Goal: Transaction & Acquisition: Purchase product/service

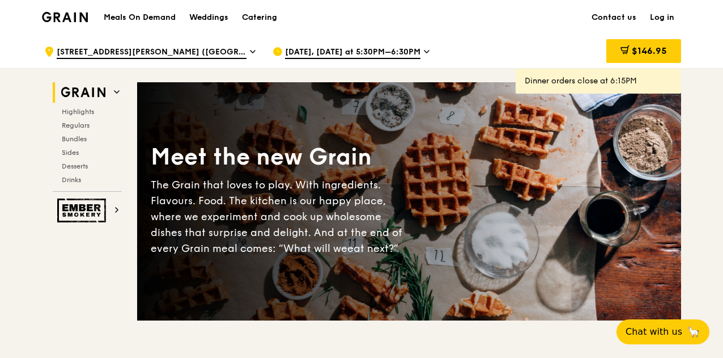
click at [315, 49] on span "[DATE], [DATE] at 5:30PM–6:30PM" at bounding box center [352, 52] width 135 height 12
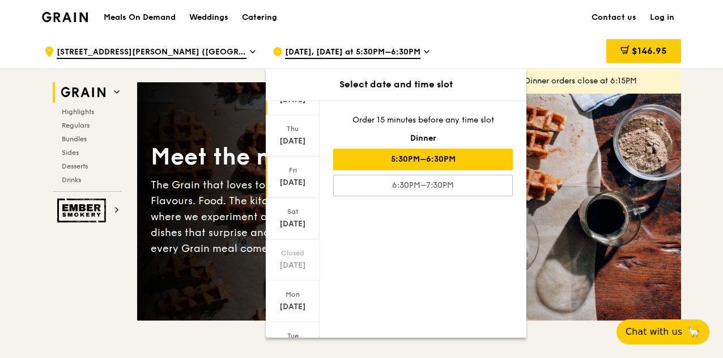
scroll to position [110, 0]
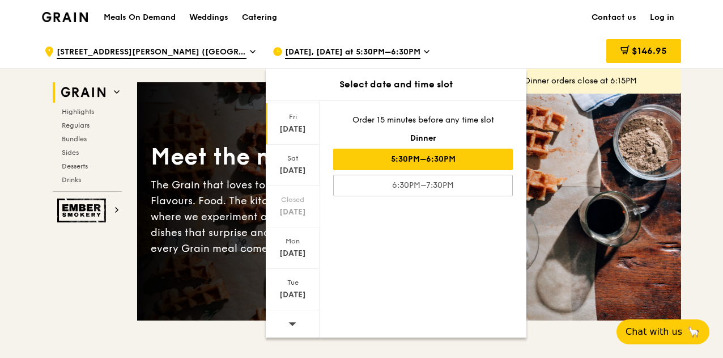
click at [296, 253] on div "[DATE]" at bounding box center [292, 253] width 50 height 11
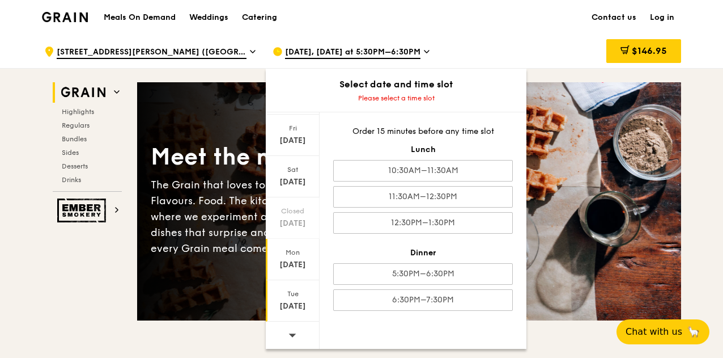
click at [295, 293] on div "Tue" at bounding box center [292, 293] width 50 height 9
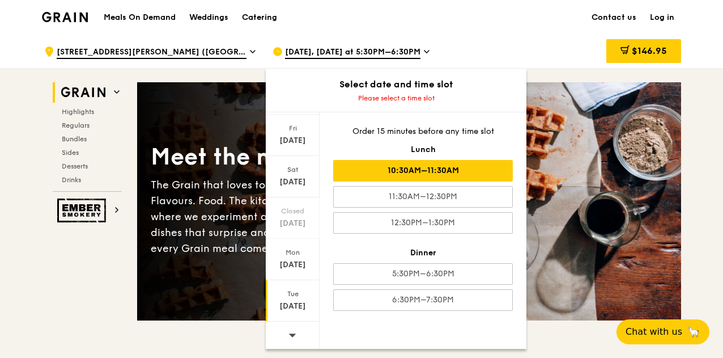
click at [416, 174] on div "10:30AM–11:30AM" at bounding box center [423, 171] width 180 height 22
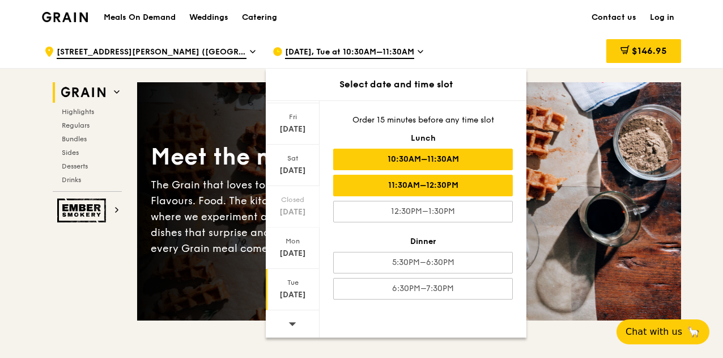
click at [416, 186] on div "11:30AM–12:30PM" at bounding box center [423, 186] width 180 height 22
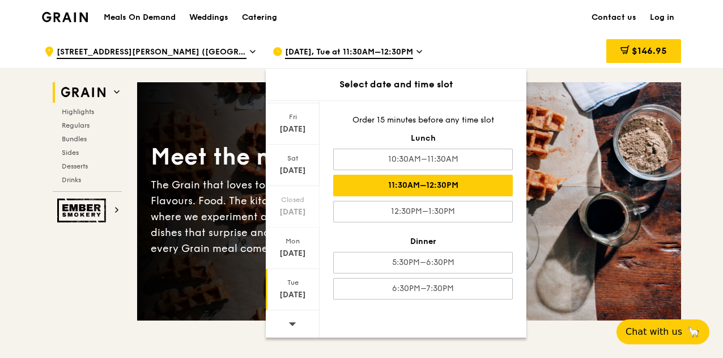
click at [278, 286] on div "[DATE]" at bounding box center [293, 289] width 54 height 41
click at [664, 42] on div "$146.95" at bounding box center [643, 51] width 75 height 24
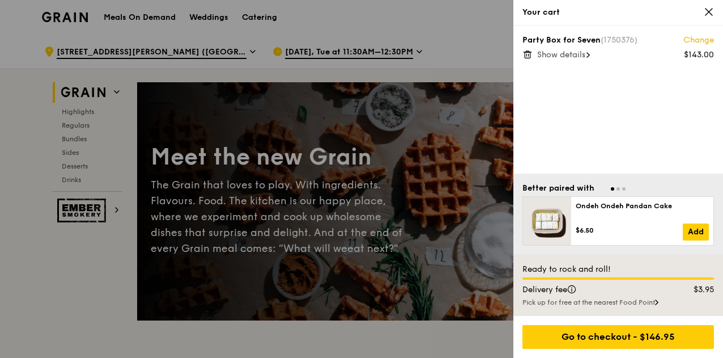
click at [571, 54] on span "Show details" at bounding box center [561, 55] width 48 height 10
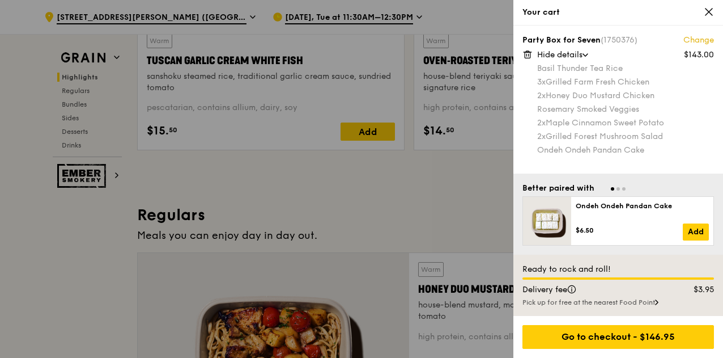
scroll to position [680, 0]
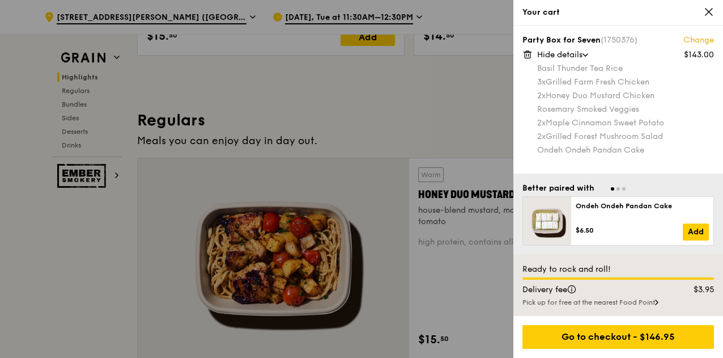
click at [104, 209] on div at bounding box center [361, 179] width 723 height 358
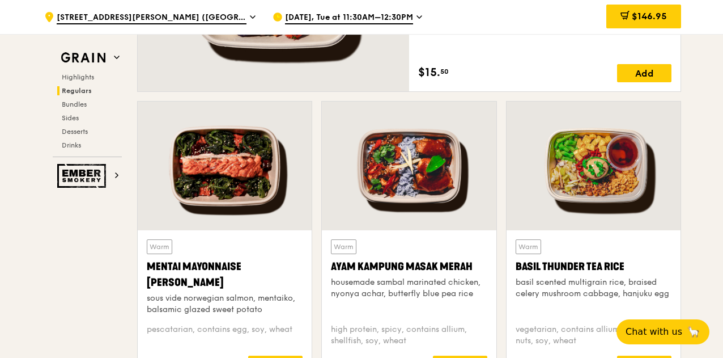
scroll to position [963, 0]
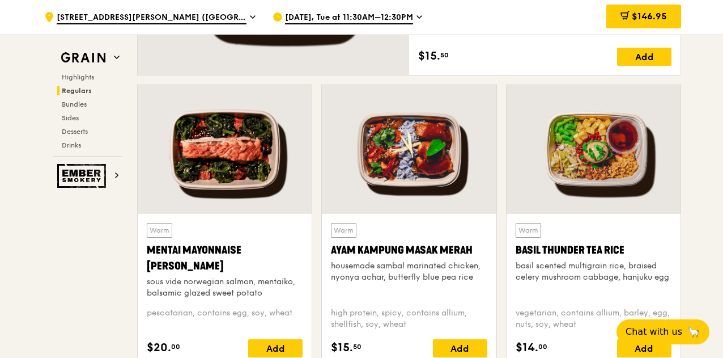
click at [289, 254] on div "Mentai Mayonnaise [PERSON_NAME]" at bounding box center [225, 258] width 156 height 32
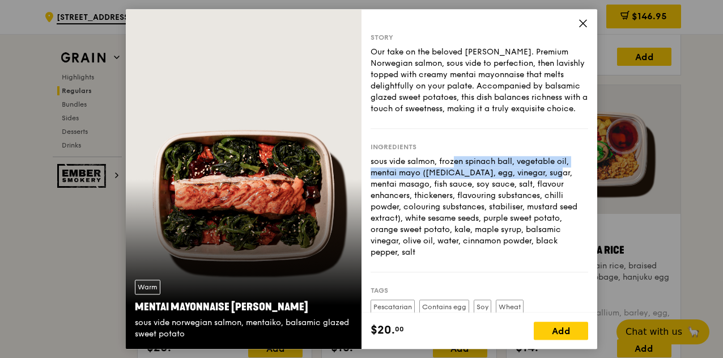
drag, startPoint x: 398, startPoint y: 177, endPoint x: 495, endPoint y: 182, distance: 97.6
click at [495, 182] on div "sous vide salmon, frozen spinach ball, vegetable oil, mentai mayo ([MEDICAL_DAT…" at bounding box center [480, 207] width 218 height 102
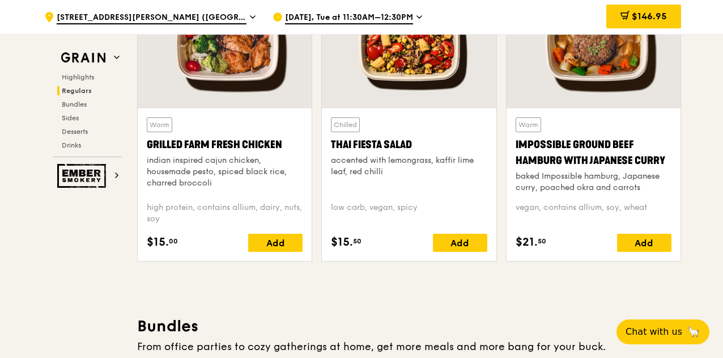
scroll to position [1360, 0]
click at [214, 144] on div "Grilled Farm Fresh Chicken" at bounding box center [225, 145] width 156 height 16
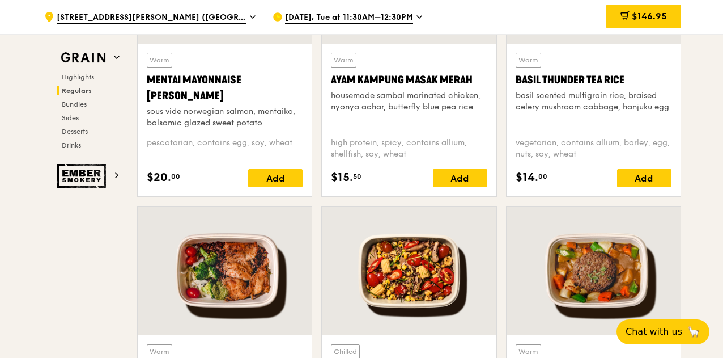
scroll to position [963, 0]
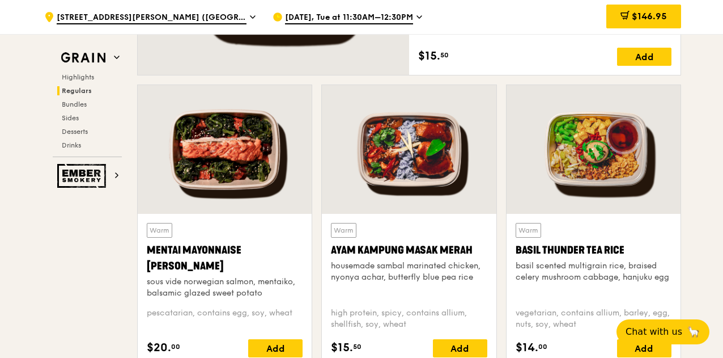
click at [210, 243] on div "Mentai Mayonnaise [PERSON_NAME]" at bounding box center [225, 258] width 156 height 32
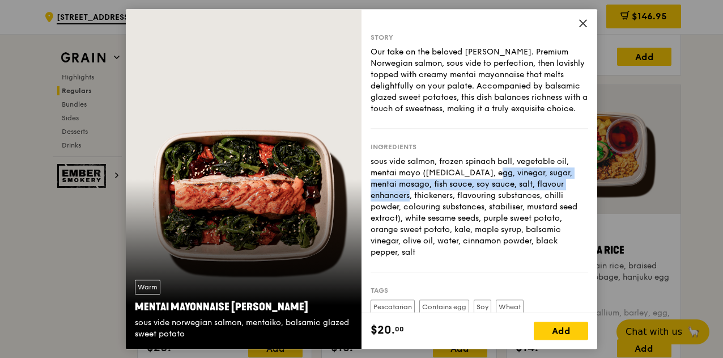
drag, startPoint x: 435, startPoint y: 182, endPoint x: 529, endPoint y: 196, distance: 95.1
click at [529, 196] on div "sous vide salmon, frozen spinach ball, vegetable oil, mentai mayo ([MEDICAL_DAT…" at bounding box center [480, 207] width 218 height 102
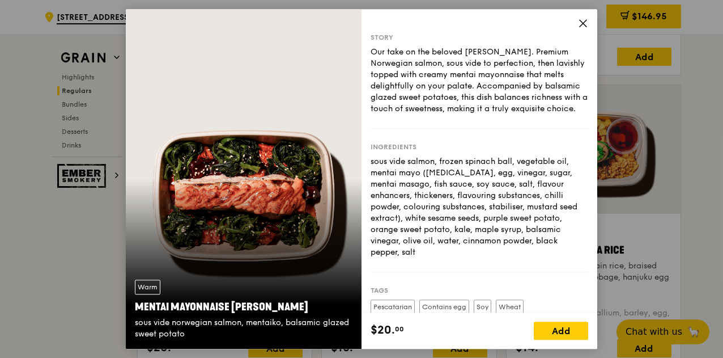
click at [533, 272] on div "Ingredients sous vide salmon, frozen spinach ball, vegetable oil, mentai mayo (…" at bounding box center [480, 200] width 218 height 143
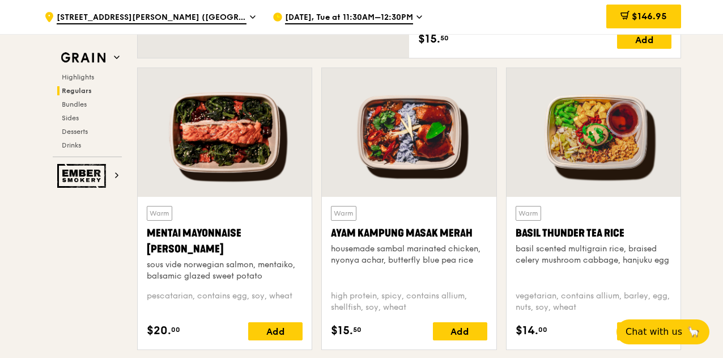
scroll to position [1077, 0]
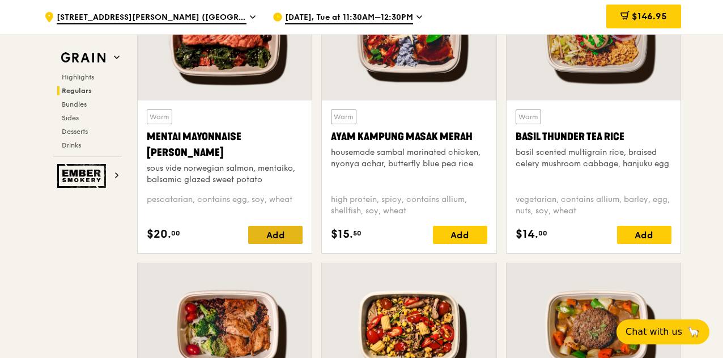
click at [288, 228] on div "Add" at bounding box center [275, 235] width 54 height 18
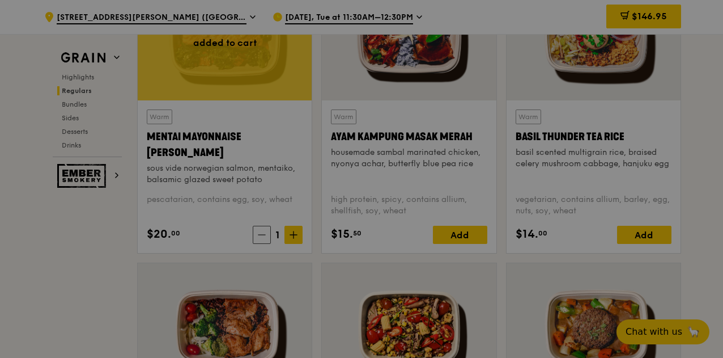
click at [288, 228] on div at bounding box center [361, 179] width 723 height 358
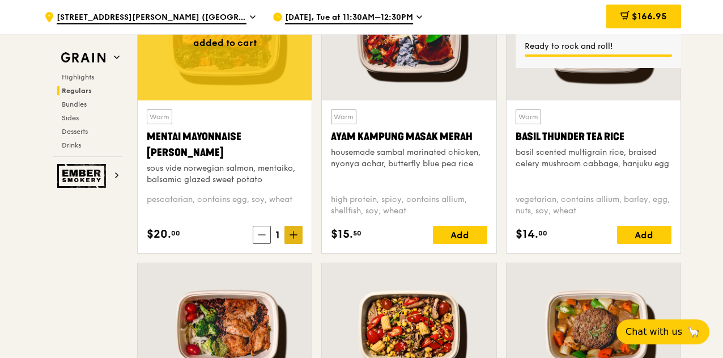
click at [296, 235] on icon at bounding box center [293, 235] width 7 height 0
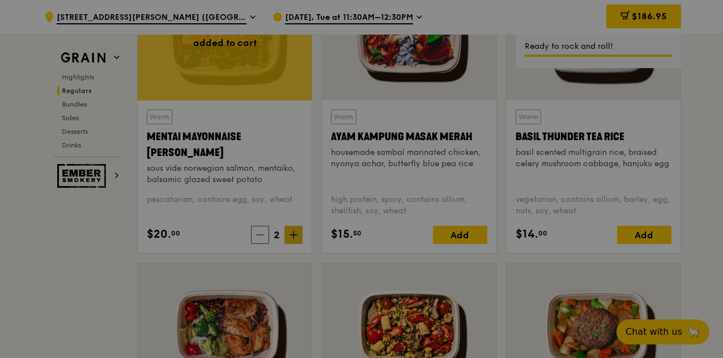
click at [296, 233] on div at bounding box center [361, 179] width 723 height 358
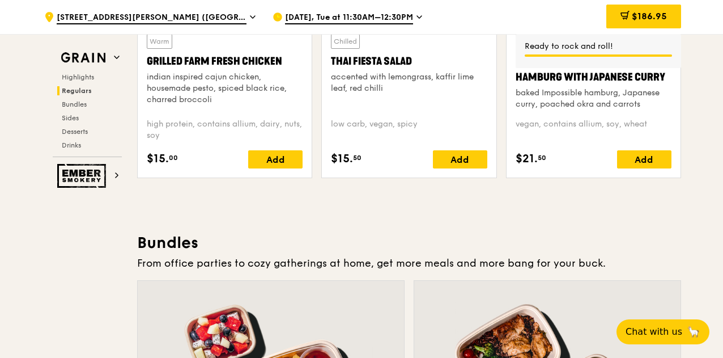
scroll to position [1473, 0]
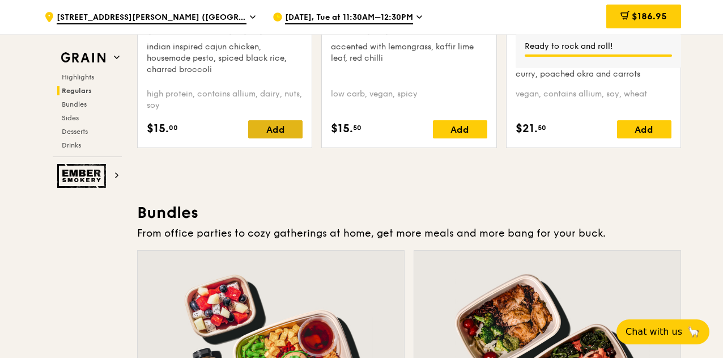
click at [284, 126] on div "Add" at bounding box center [275, 129] width 54 height 18
click at [295, 128] on icon at bounding box center [294, 129] width 8 height 8
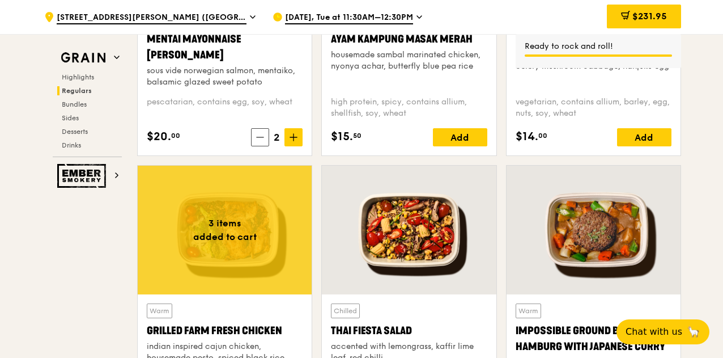
scroll to position [1133, 0]
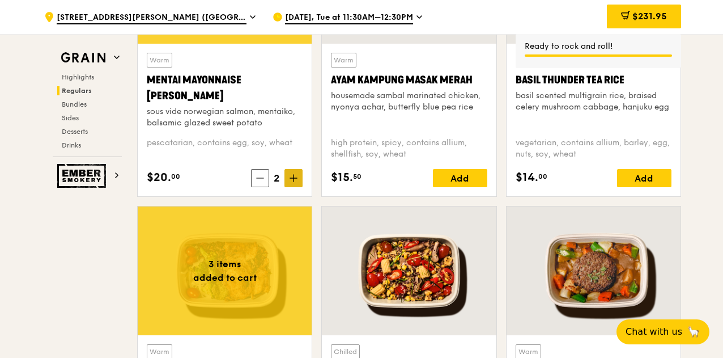
click at [297, 172] on span at bounding box center [293, 178] width 18 height 18
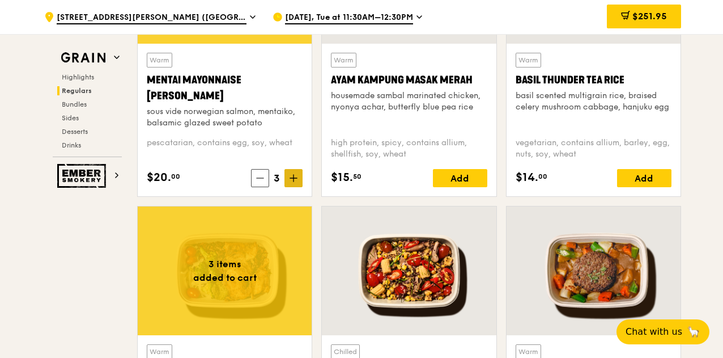
click at [298, 172] on span at bounding box center [293, 178] width 18 height 18
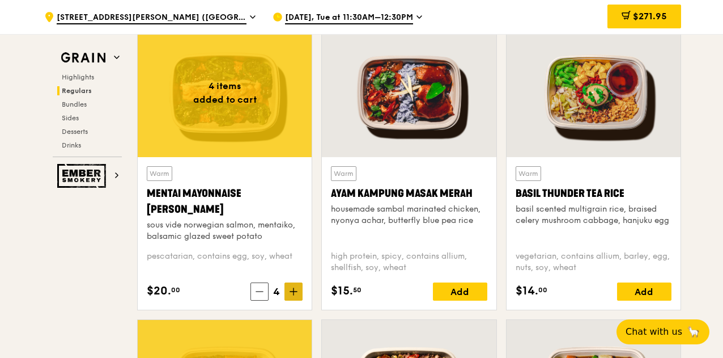
scroll to position [1190, 0]
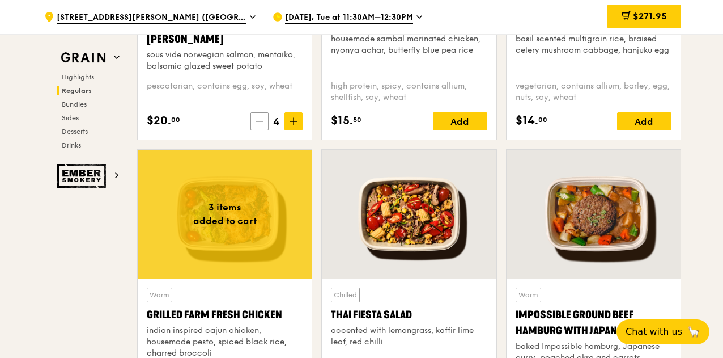
click at [265, 121] on span at bounding box center [259, 121] width 18 height 18
click at [264, 121] on icon at bounding box center [260, 121] width 8 height 8
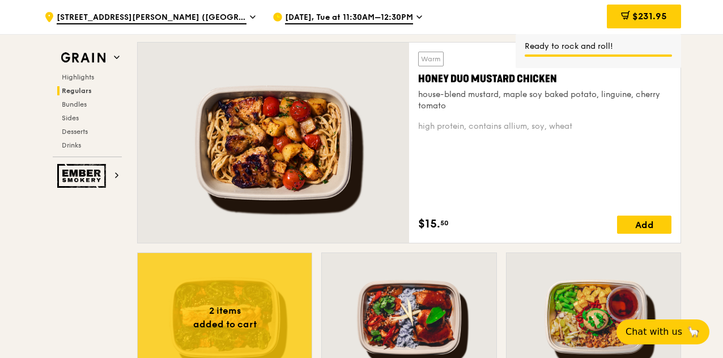
scroll to position [793, 0]
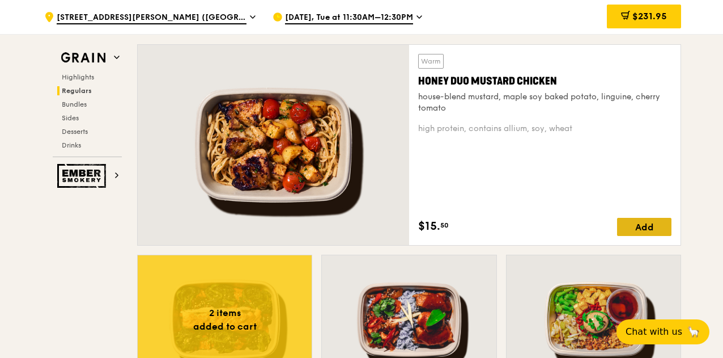
click at [626, 218] on div "Add" at bounding box center [644, 227] width 54 height 18
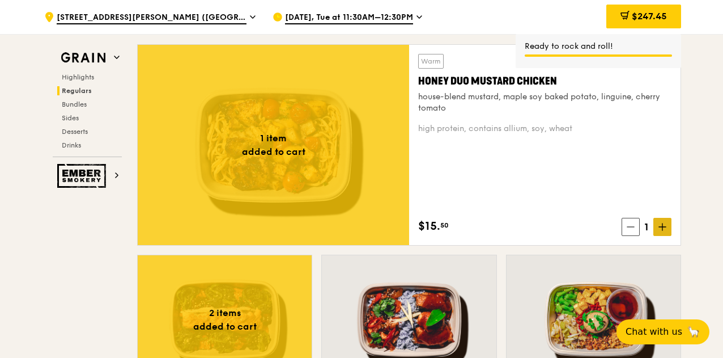
click at [666, 220] on span at bounding box center [662, 227] width 18 height 18
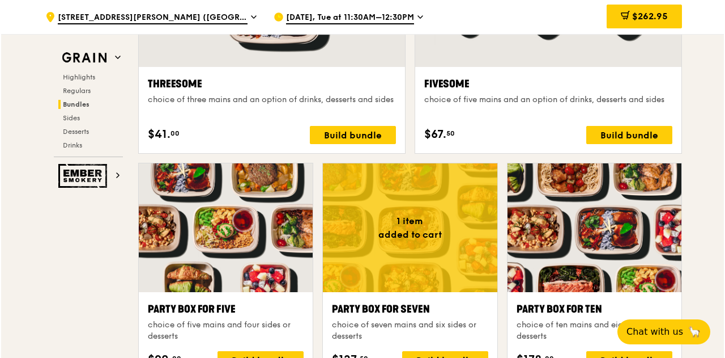
scroll to position [2210, 0]
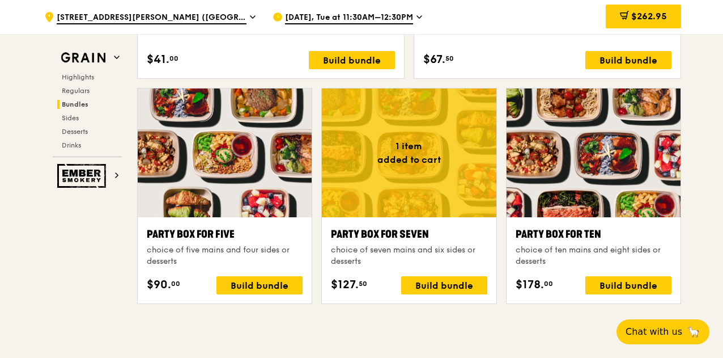
click at [436, 240] on div "Party Box for Seven choice of seven mains and six sides or desserts" at bounding box center [409, 246] width 156 height 41
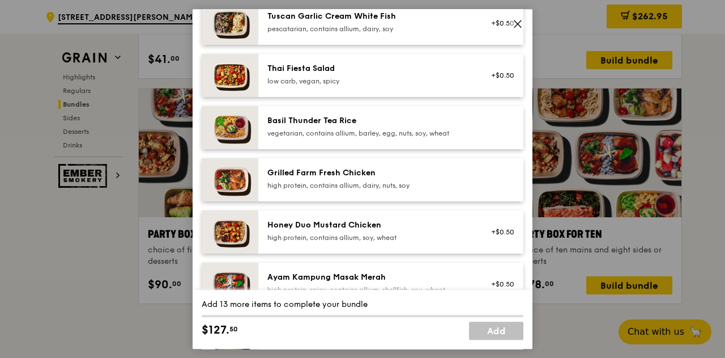
scroll to position [57, 0]
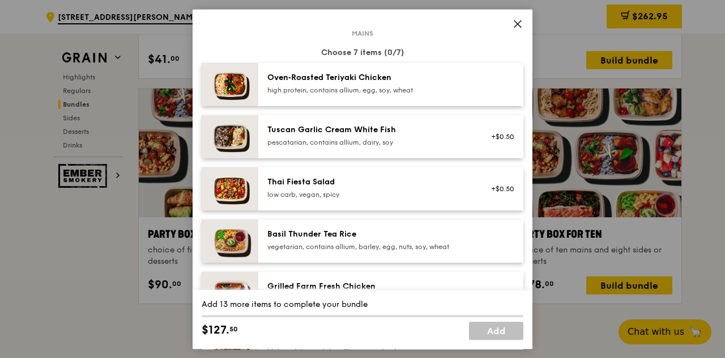
click at [373, 80] on div "Oven‑Roasted Teriyaki Chicken" at bounding box center [368, 77] width 203 height 11
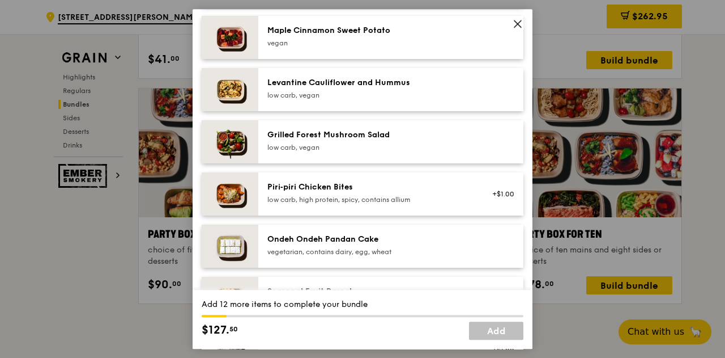
scroll to position [623, 0]
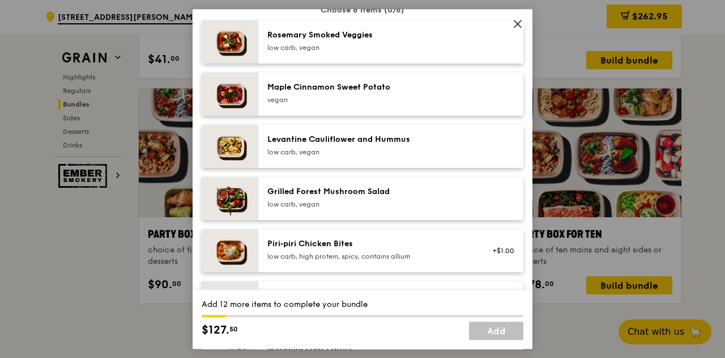
click at [514, 27] on icon at bounding box center [518, 24] width 10 height 10
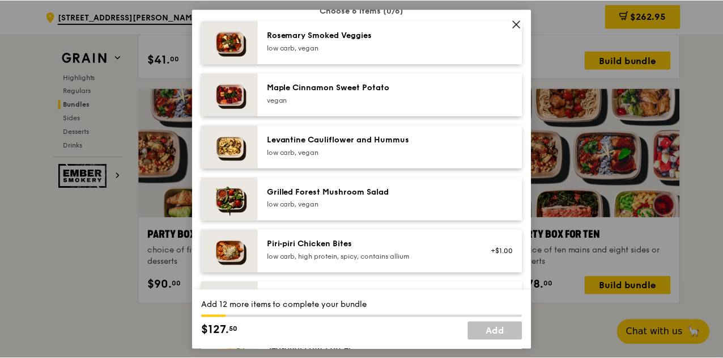
scroll to position [2210, 0]
